Goal: Information Seeking & Learning: Learn about a topic

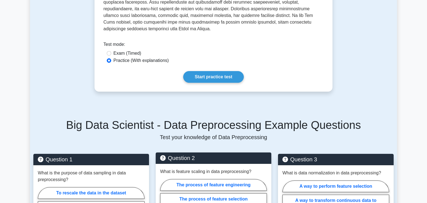
scroll to position [226, 0]
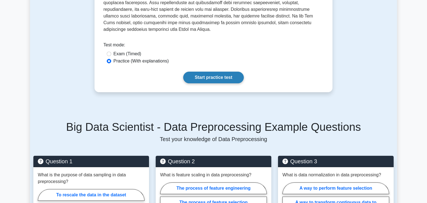
click at [210, 72] on link "Start practice test" at bounding box center [213, 78] width 60 height 12
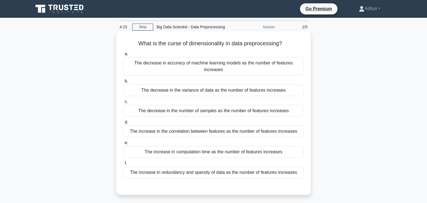
click at [173, 85] on div "The decrease in the variance of data as the number of features increases" at bounding box center [213, 91] width 180 height 12
click at [123, 83] on input "b. The decrease in the variance of data as the number of features increases" at bounding box center [123, 82] width 0 height 4
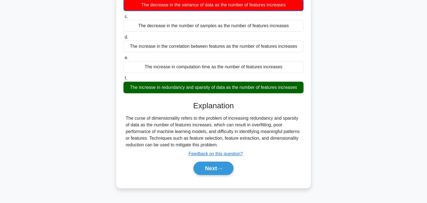
scroll to position [97, 0]
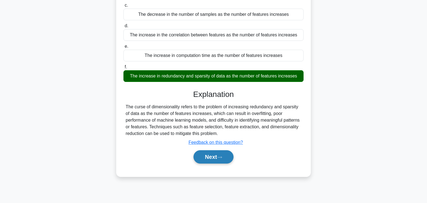
click at [215, 151] on button "Next" at bounding box center [213, 156] width 40 height 13
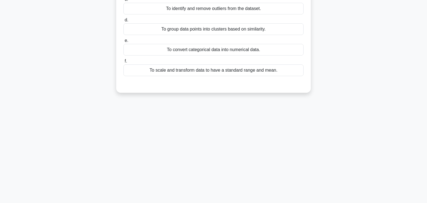
scroll to position [0, 0]
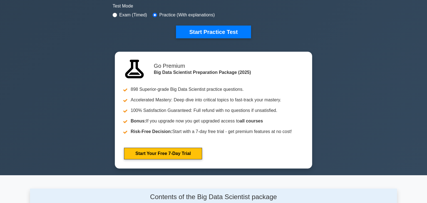
scroll to position [172, 0]
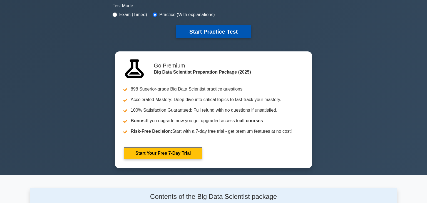
click at [193, 31] on button "Start Practice Test" at bounding box center [213, 31] width 75 height 13
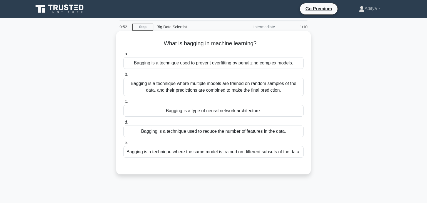
click at [169, 92] on div "Bagging is a technique where multiple models are trained on random samples of t…" at bounding box center [213, 87] width 180 height 18
click at [123, 76] on input "b. Bagging is a technique where multiple models are trained on random samples o…" at bounding box center [123, 75] width 0 height 4
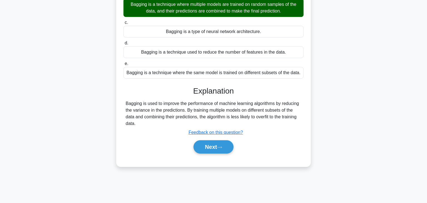
scroll to position [97, 0]
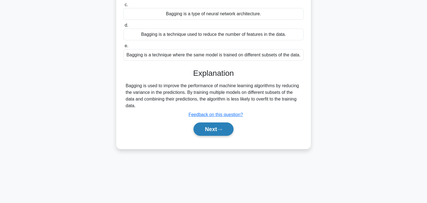
click at [219, 129] on button "Next" at bounding box center [213, 129] width 40 height 13
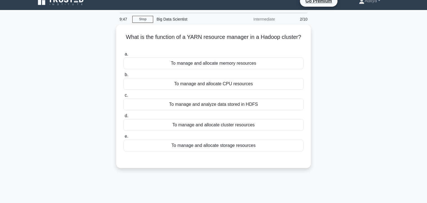
scroll to position [7, 0]
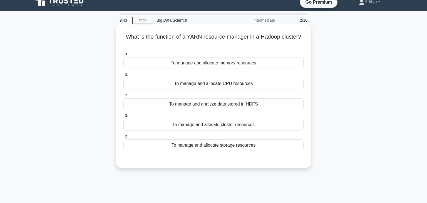
click at [227, 64] on div "To manage and allocate memory resources" at bounding box center [213, 63] width 180 height 12
click at [123, 56] on input "a. To manage and allocate memory resources" at bounding box center [123, 54] width 0 height 4
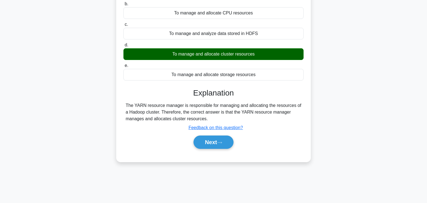
scroll to position [79, 0]
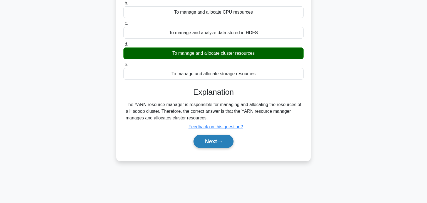
click at [218, 140] on button "Next" at bounding box center [213, 141] width 40 height 13
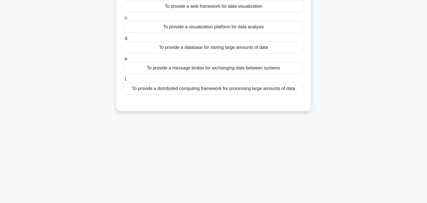
scroll to position [1, 0]
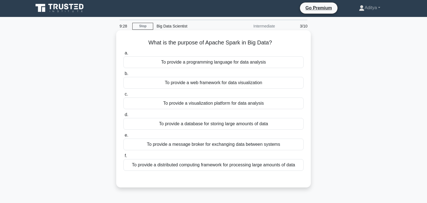
click at [202, 128] on div "To provide a database for storing large amounts of data" at bounding box center [213, 124] width 180 height 12
click at [123, 117] on input "d. To provide a database for storing large amounts of data" at bounding box center [123, 115] width 0 height 4
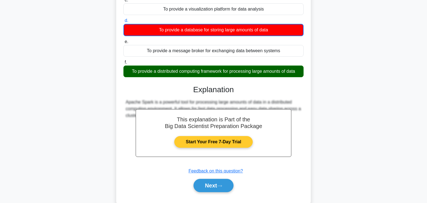
scroll to position [107, 0]
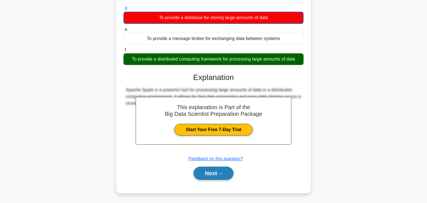
click at [213, 175] on button "Next" at bounding box center [213, 173] width 40 height 13
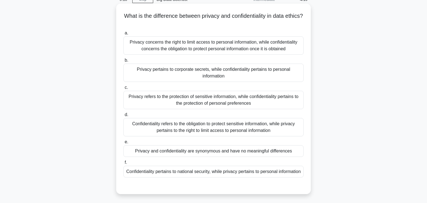
scroll to position [28, 0]
click at [222, 47] on div "Privacy concerns the right to limit access to personal information, while confi…" at bounding box center [213, 45] width 180 height 18
click at [123, 35] on input "a. Privacy concerns the right to limit access to personal information, while co…" at bounding box center [123, 33] width 0 height 4
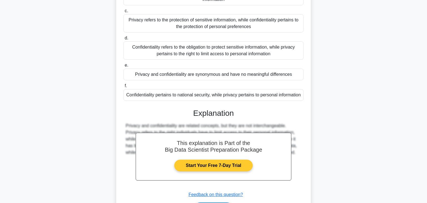
scroll to position [147, 0]
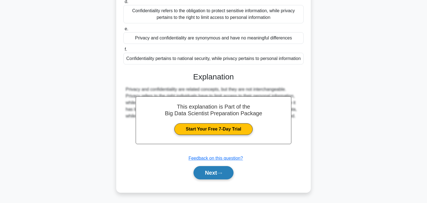
click at [221, 171] on button "Next" at bounding box center [213, 172] width 40 height 13
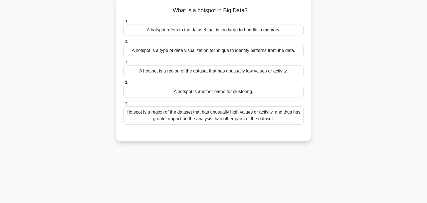
scroll to position [14, 0]
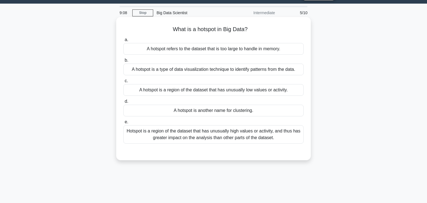
drag, startPoint x: 174, startPoint y: 29, endPoint x: 261, endPoint y: 28, distance: 86.7
click at [261, 28] on h5 "What is a hotspot in Big Data? .spinner_0XTQ{transform-origin:center;animation:…" at bounding box center [213, 29] width 181 height 7
drag, startPoint x: 261, startPoint y: 28, endPoint x: 160, endPoint y: 22, distance: 101.3
click at [160, 22] on div "What is a hotspot in Big Data? .spinner_0XTQ{transform-origin:center;animation:…" at bounding box center [213, 88] width 190 height 139
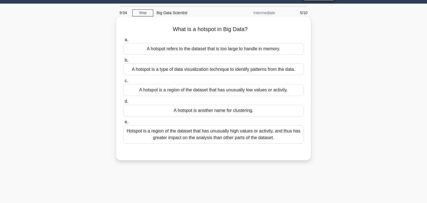
click at [160, 22] on div "What is a hotspot in Big Data? .spinner_0XTQ{transform-origin:center;animation:…" at bounding box center [213, 88] width 190 height 139
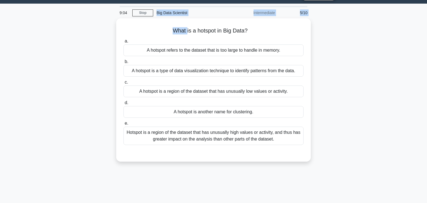
drag, startPoint x: 160, startPoint y: 22, endPoint x: 157, endPoint y: 11, distance: 11.1
click at [157, 11] on div "9:04 Stop Big Data Scientist Intermediate 5/10 What is a hotspot in Big Data? .…" at bounding box center [213, 145] width 367 height 278
click at [157, 11] on div "Big Data Scientist" at bounding box center [191, 12] width 76 height 11
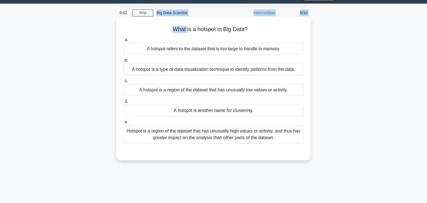
drag, startPoint x: 157, startPoint y: 11, endPoint x: 255, endPoint y: 29, distance: 99.8
click at [255, 29] on div "9:02 Stop Big Data Scientist Intermediate 5/10 What is a hotspot in Big Data? .…" at bounding box center [213, 145] width 367 height 278
click at [255, 29] on h5 "What is a hotspot in Big Data? .spinner_0XTQ{transform-origin:center;animation:…" at bounding box center [213, 29] width 181 height 7
click at [221, 112] on div "A hotspot is another name for clustering." at bounding box center [213, 111] width 180 height 12
click at [123, 103] on input "d. A hotspot is another name for clustering." at bounding box center [123, 102] width 0 height 4
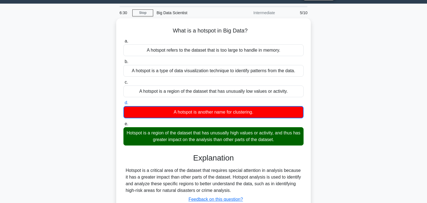
scroll to position [0, 0]
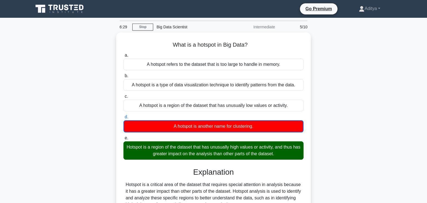
drag, startPoint x: 244, startPoint y: 182, endPoint x: 4, endPoint y: 2, distance: 300.3
click at [4, 2] on body "Go Premium Aditya" at bounding box center [213, 150] width 427 height 300
